Goal: Information Seeking & Learning: Learn about a topic

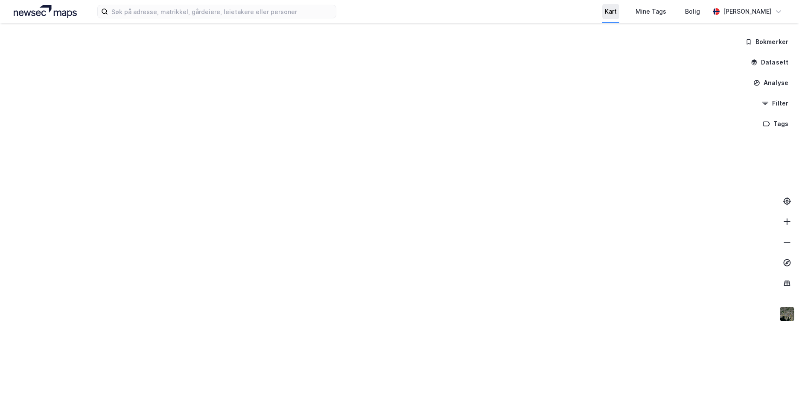
click at [617, 11] on div "Kart" at bounding box center [611, 11] width 12 height 10
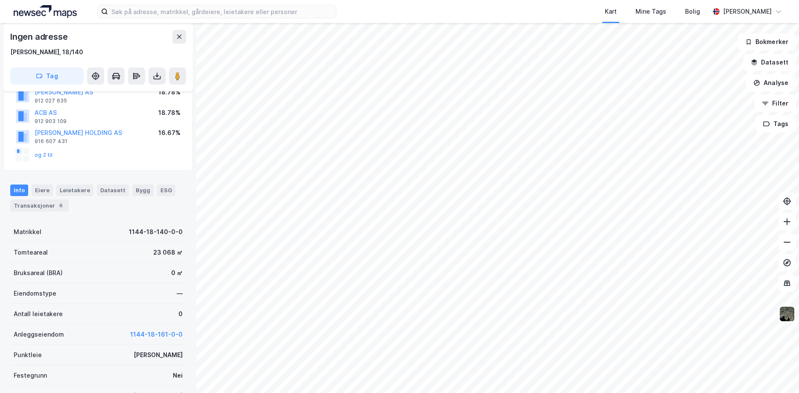
scroll to position [150, 0]
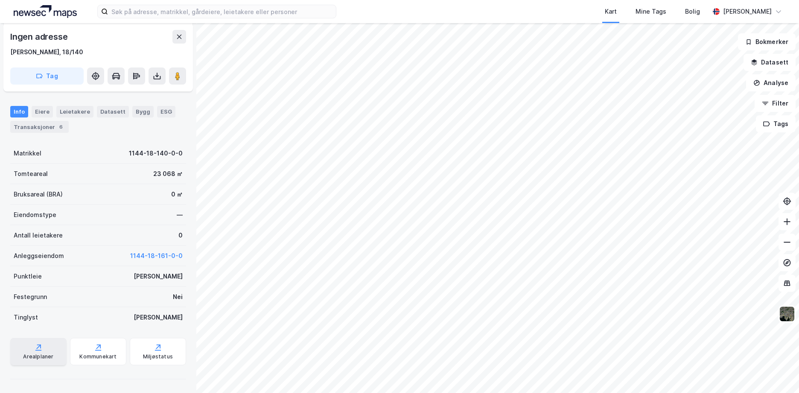
click at [38, 354] on div "Arealplaner" at bounding box center [38, 356] width 30 height 7
